Goal: Check status: Check status

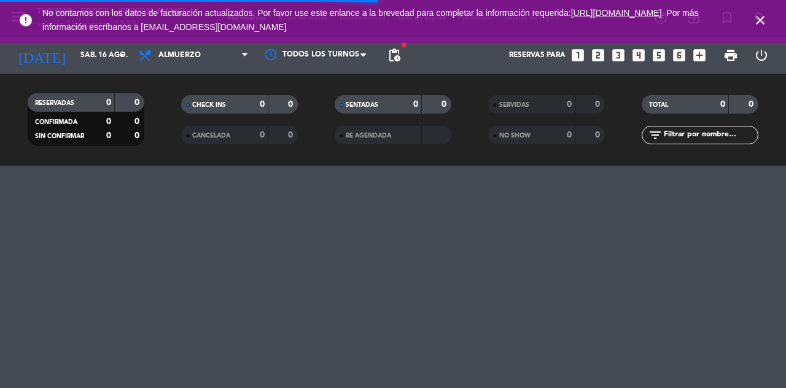
click at [759, 19] on icon "close" at bounding box center [760, 20] width 15 height 15
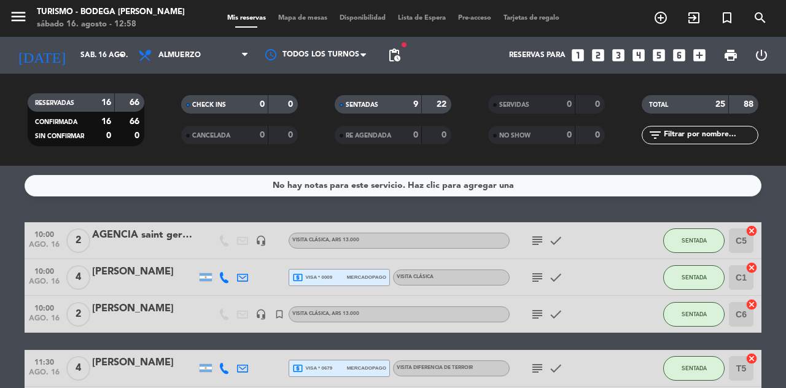
click at [26, 15] on icon "menu" at bounding box center [18, 16] width 18 height 18
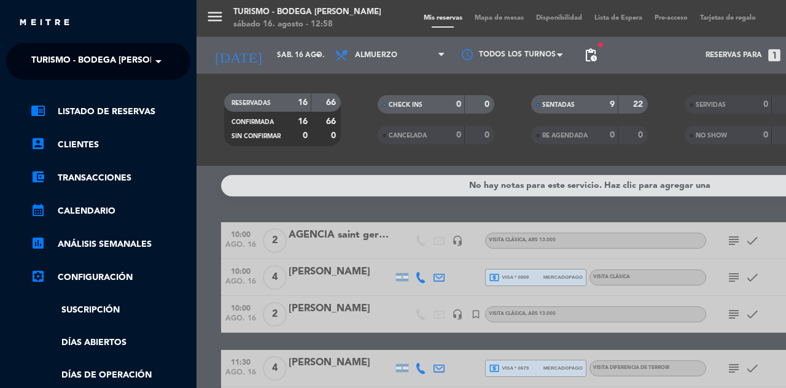
click at [127, 57] on span "Turismo - Bodega [PERSON_NAME]" at bounding box center [110, 62] width 158 height 26
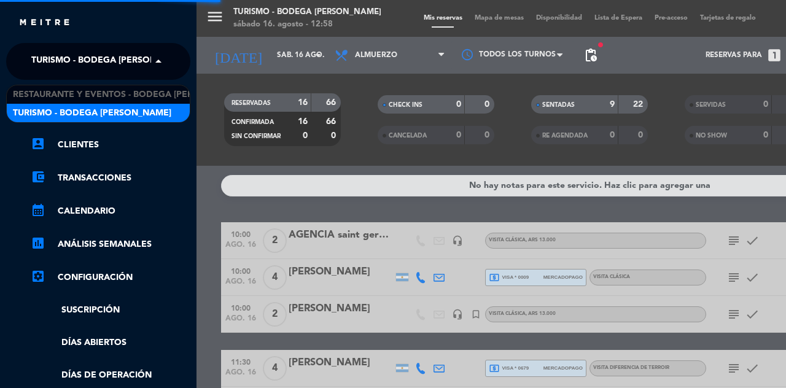
click at [124, 92] on span "Restaurante y Eventos - Bodega Roberto Bonfanti" at bounding box center [129, 95] width 232 height 14
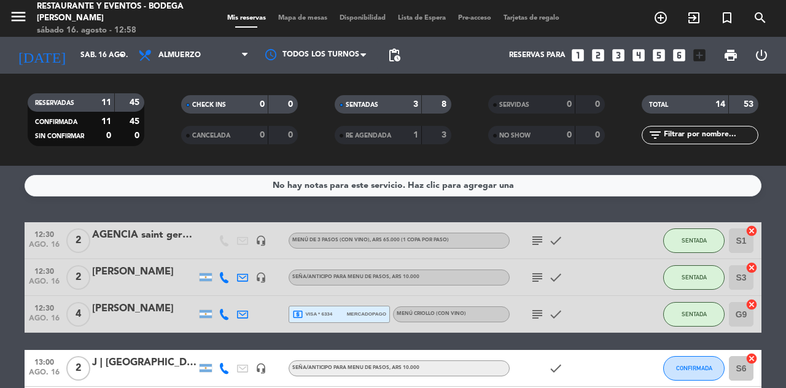
click at [479, 114] on div "SERVIDAS 0 0" at bounding box center [547, 110] width 154 height 31
click at [668, 14] on icon "search" at bounding box center [661, 17] width 15 height 15
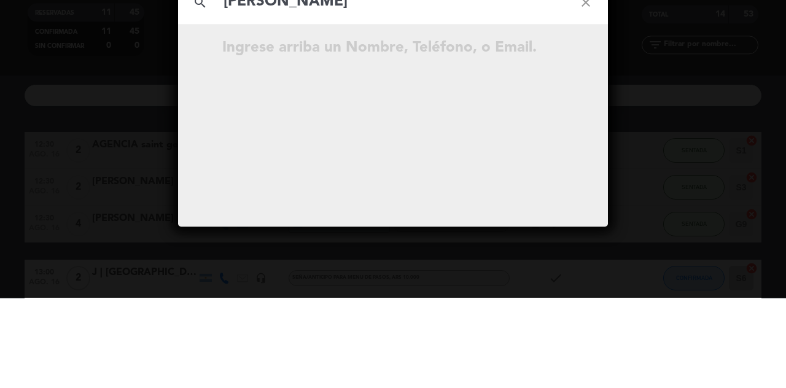
type input "Tomas"
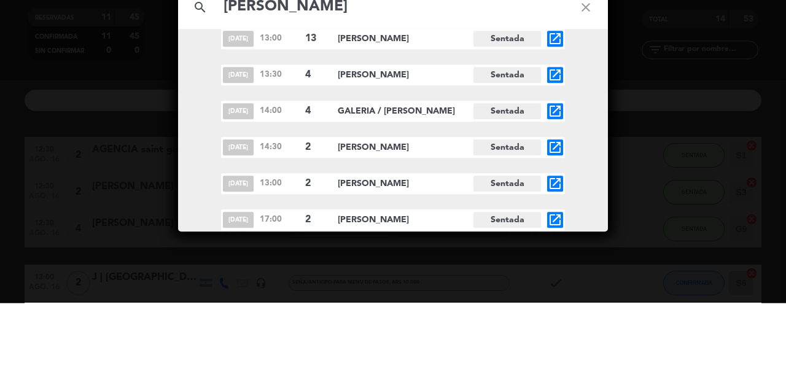
scroll to position [87, 0]
